Goal: Find contact information

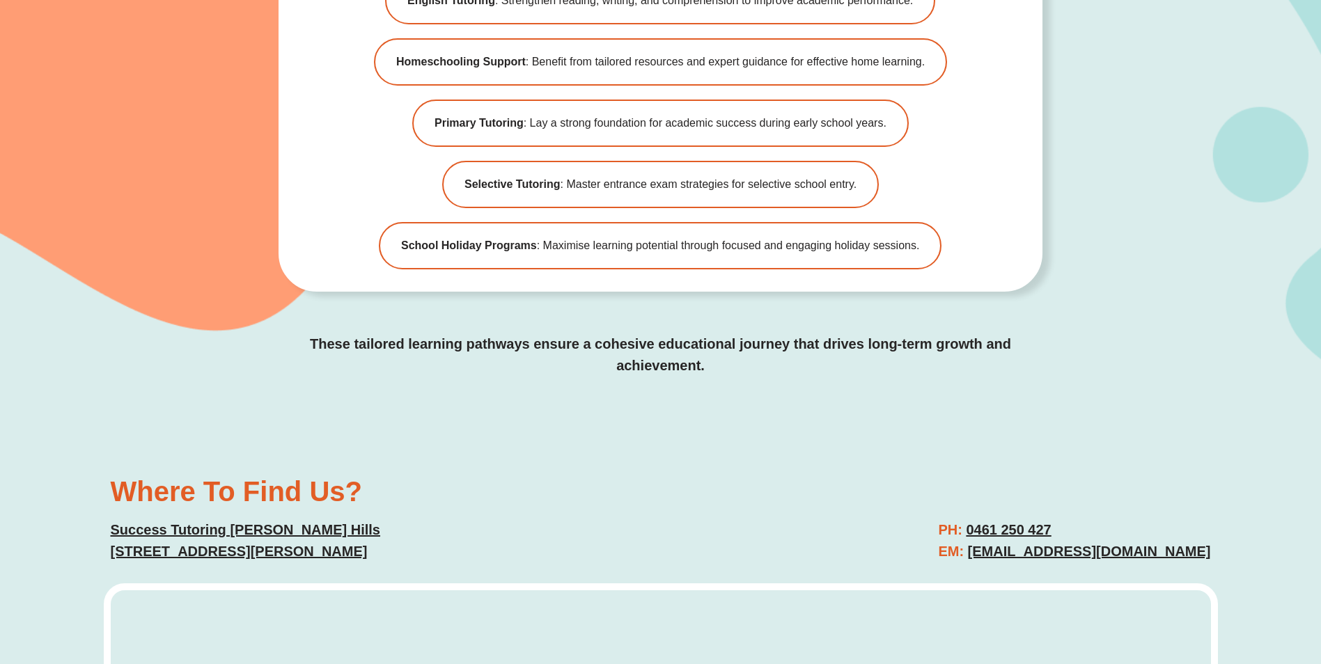
scroll to position [3690, 0]
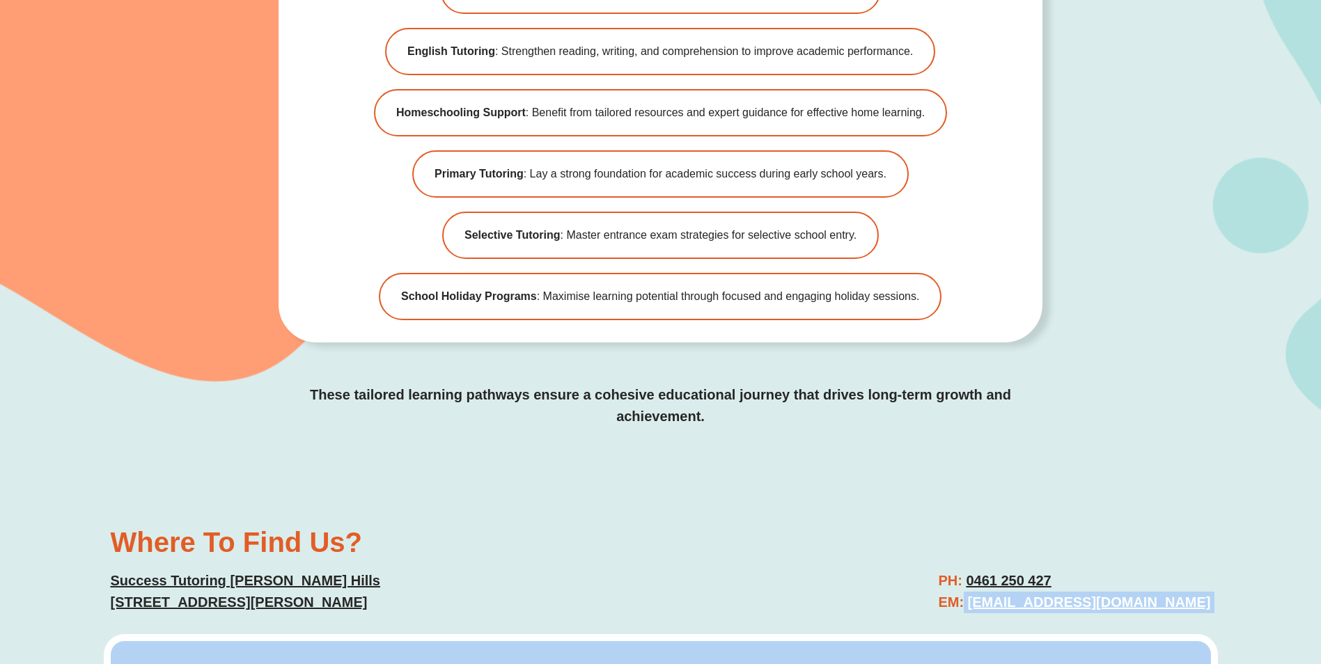
drag, startPoint x: 0, startPoint y: 0, endPoint x: 1089, endPoint y: 522, distance: 1207.7
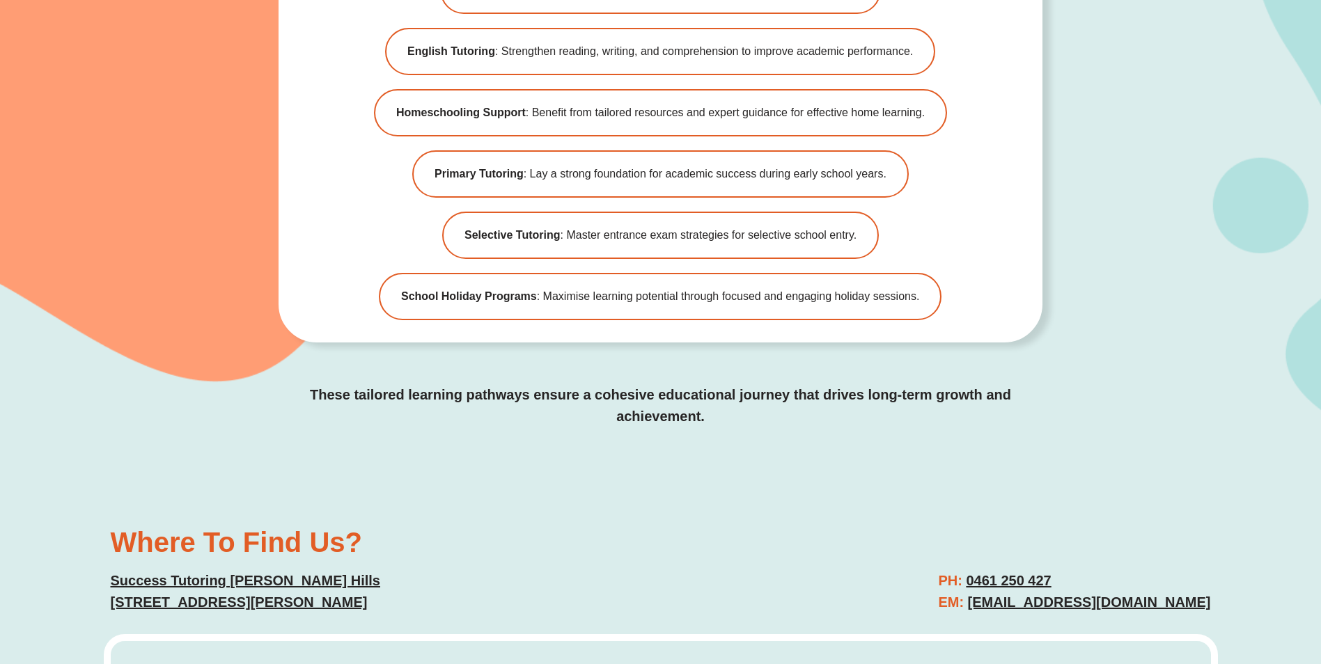
drag, startPoint x: 1089, startPoint y: 522, endPoint x: 684, endPoint y: 435, distance: 413.8
